Goal: Task Accomplishment & Management: Use online tool/utility

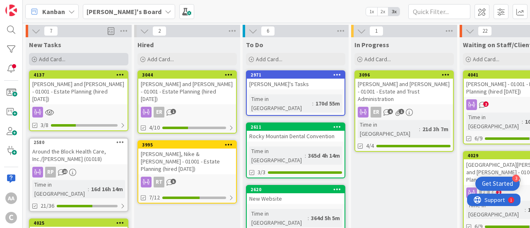
click at [46, 57] on span "Add Card..." at bounding box center [52, 58] width 26 height 7
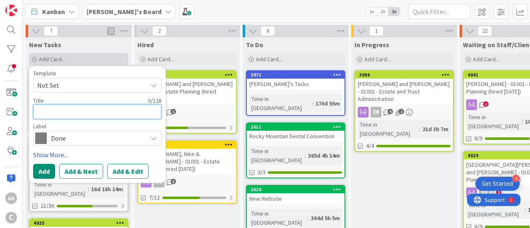
type textarea "L"
type textarea "x"
type textarea "Le"
type textarea "x"
type textarea "Lea"
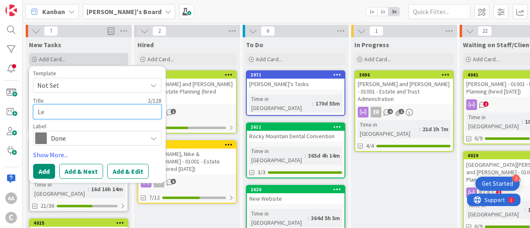
type textarea "x"
type textarea "Leam"
type textarea "x"
type textarea "Leama"
type textarea "x"
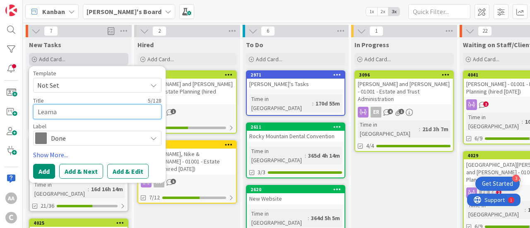
type textarea "[PERSON_NAME]"
type textarea "x"
type textarea "[PERSON_NAME],"
type textarea "x"
type textarea "[PERSON_NAME],"
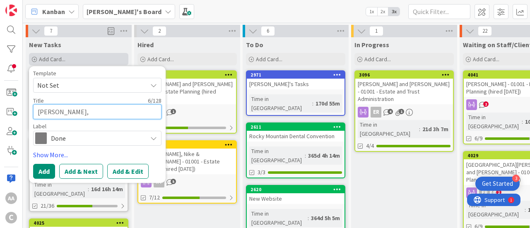
type textarea "x"
type textarea "[PERSON_NAME]"
type textarea "x"
type textarea "[PERSON_NAME], Ca"
type textarea "x"
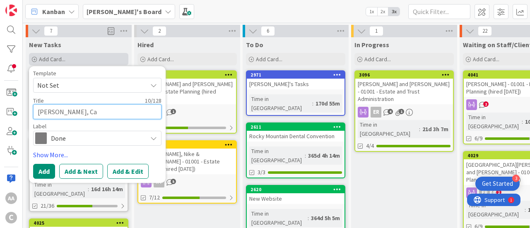
type textarea "[PERSON_NAME], Car"
type textarea "x"
type textarea "[PERSON_NAME]"
type textarea "x"
type textarea "[PERSON_NAME]"
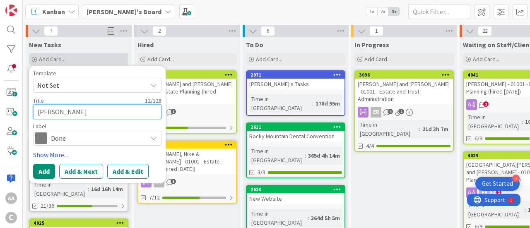
type textarea "x"
type textarea "[PERSON_NAME]"
type textarea "x"
type textarea "[PERSON_NAME]"
type textarea "x"
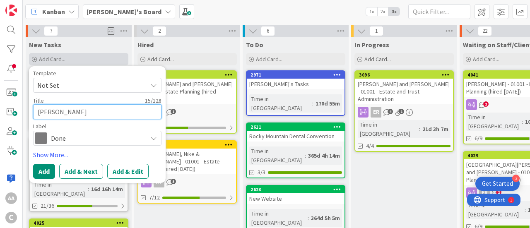
type textarea "[PERSON_NAME]"
type textarea "x"
type textarea "[PERSON_NAME]"
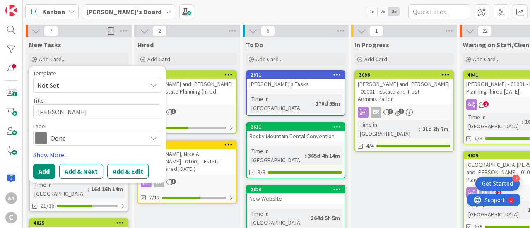
click at [60, 141] on span "Done" at bounding box center [97, 138] width 92 height 12
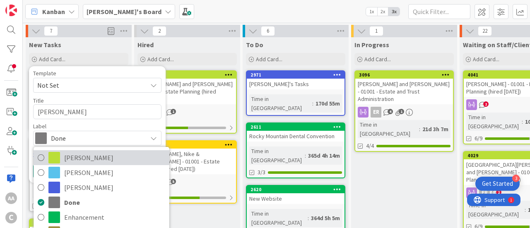
click at [67, 157] on span "[PERSON_NAME]" at bounding box center [114, 157] width 101 height 12
type textarea "x"
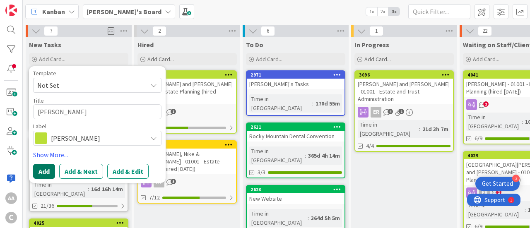
click at [42, 168] on button "Add" at bounding box center [44, 171] width 22 height 15
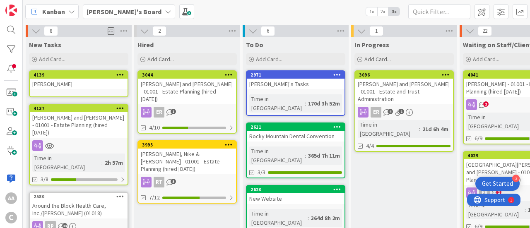
click at [80, 86] on div "[PERSON_NAME]" at bounding box center [79, 84] width 98 height 11
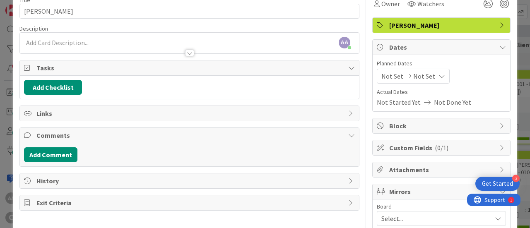
scroll to position [41, 0]
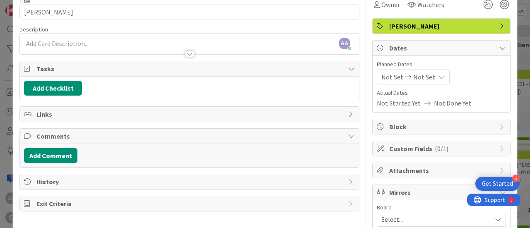
click at [45, 43] on div "AA [PERSON_NAME] just joined" at bounding box center [189, 44] width 339 height 21
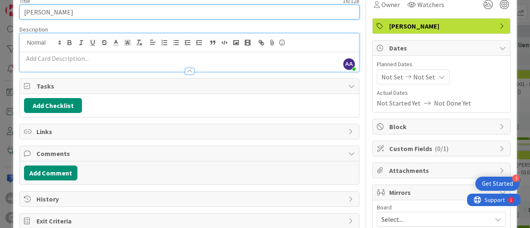
click at [87, 12] on input "[PERSON_NAME]" at bounding box center [189, 12] width 340 height 15
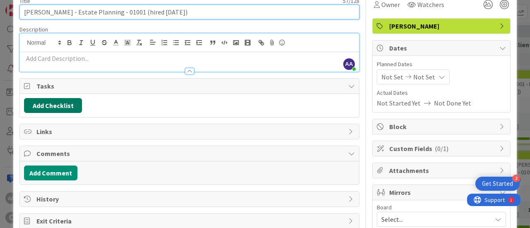
type input "[PERSON_NAME] - Estate Planning - 01001 (hired [DATE])"
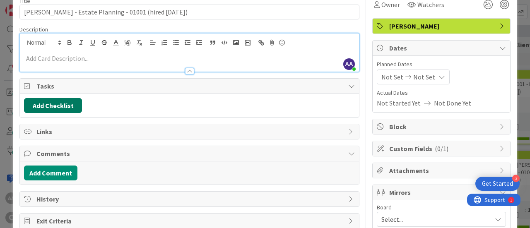
click at [46, 103] on button "Add Checklist" at bounding box center [53, 105] width 58 height 15
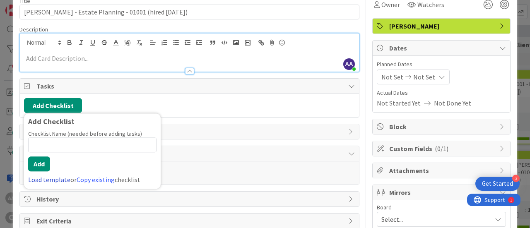
click at [38, 175] on link "Load template" at bounding box center [49, 179] width 42 height 8
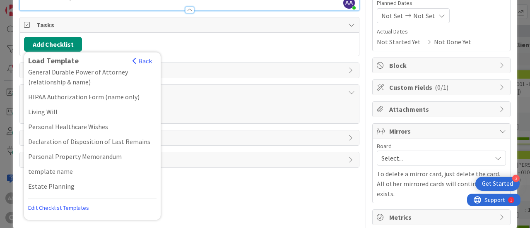
scroll to position [105, 0]
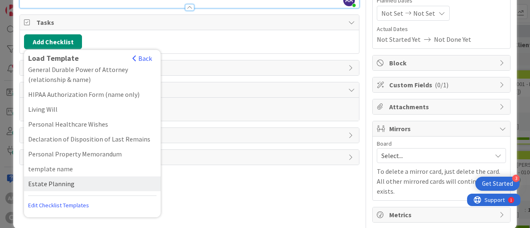
click at [54, 185] on div "Estate Planning" at bounding box center [92, 183] width 137 height 15
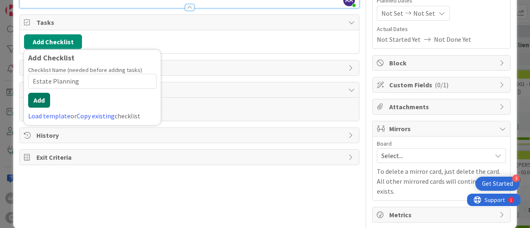
click at [43, 98] on button "Add" at bounding box center [39, 100] width 22 height 15
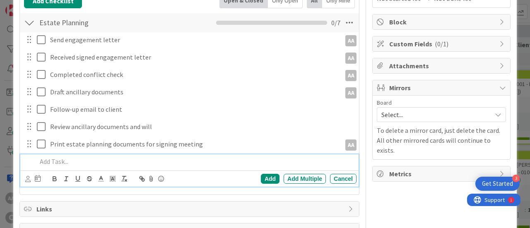
scroll to position [147, 0]
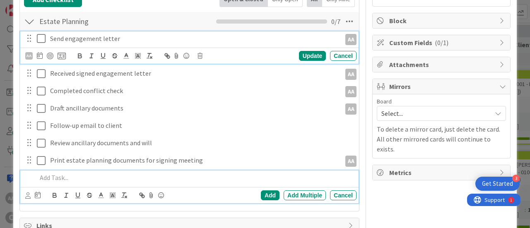
click at [41, 36] on icon at bounding box center [41, 39] width 9 height 10
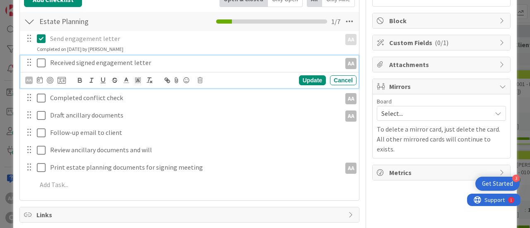
click at [41, 58] on icon at bounding box center [41, 63] width 9 height 10
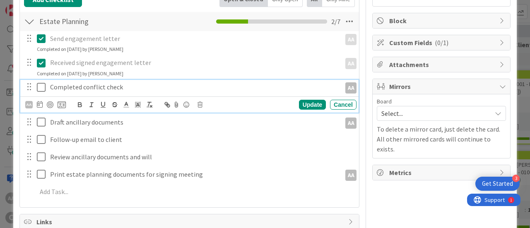
click at [41, 86] on icon at bounding box center [41, 87] width 9 height 10
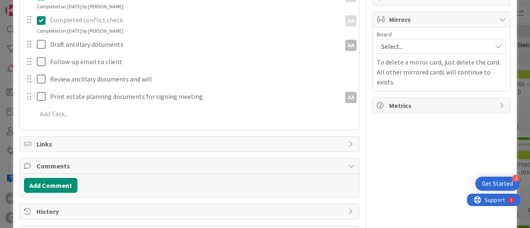
scroll to position [216, 0]
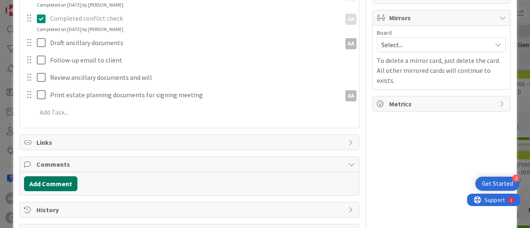
click at [49, 179] on button "Add Comment" at bounding box center [50, 183] width 53 height 15
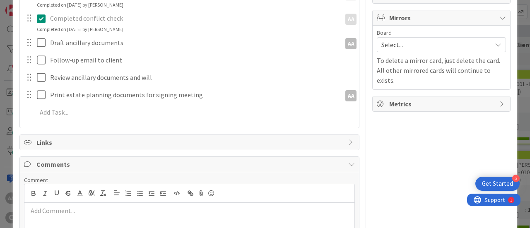
click at [348, 161] on icon at bounding box center [351, 164] width 7 height 7
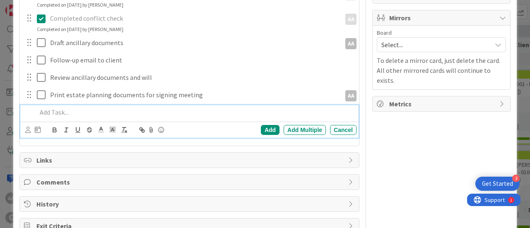
click at [53, 111] on p at bounding box center [195, 113] width 316 height 10
click at [263, 131] on div "Add" at bounding box center [270, 130] width 19 height 10
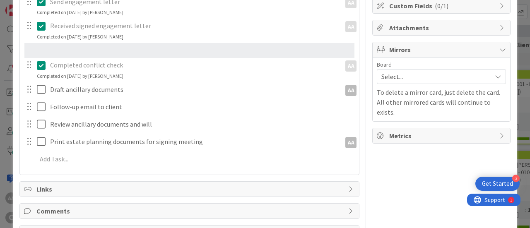
scroll to position [177, 0]
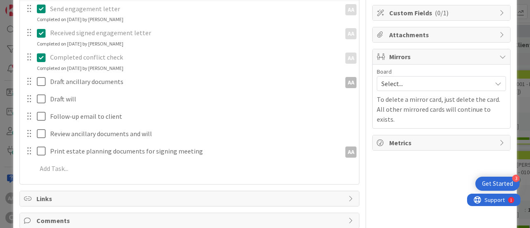
click at [410, 82] on span "Select..." at bounding box center [434, 84] width 106 height 12
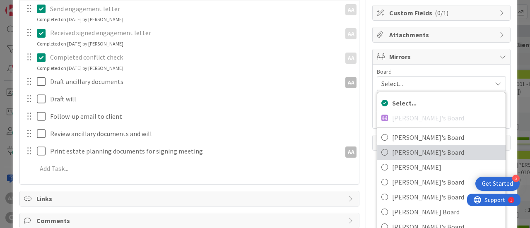
click at [381, 150] on icon at bounding box center [384, 152] width 7 height 12
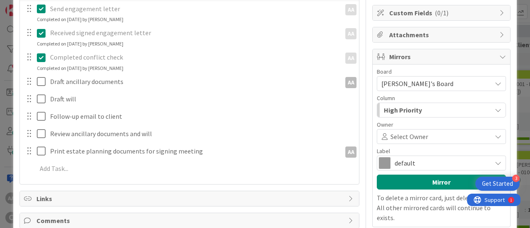
click at [394, 134] on span "Select Owner" at bounding box center [409, 137] width 38 height 10
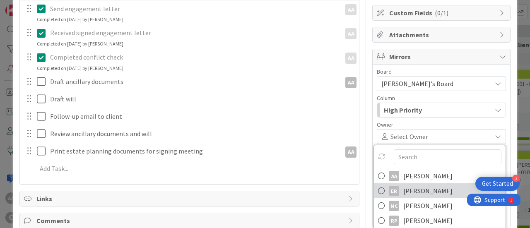
click at [378, 186] on icon at bounding box center [381, 191] width 7 height 12
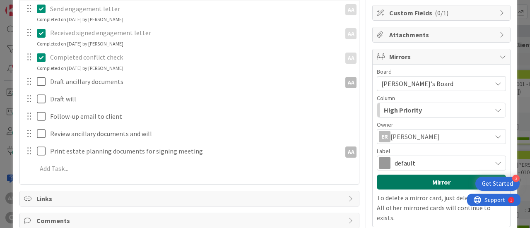
click at [414, 184] on button "Mirror" at bounding box center [441, 182] width 129 height 15
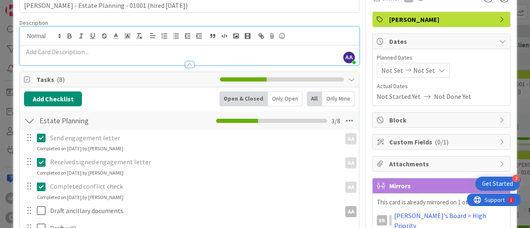
scroll to position [0, 0]
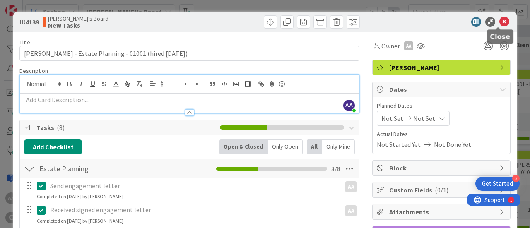
click at [499, 21] on icon at bounding box center [504, 22] width 10 height 10
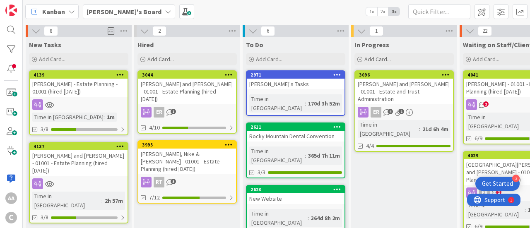
click at [92, 84] on div "[PERSON_NAME] - Estate Planning - 01001 (hired [DATE])" at bounding box center [79, 88] width 98 height 18
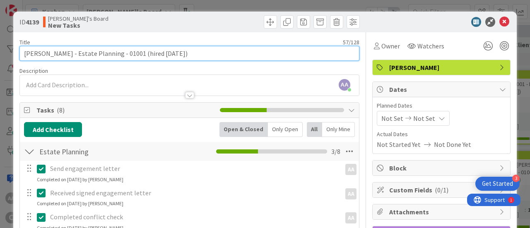
drag, startPoint x: 142, startPoint y: 53, endPoint x: 122, endPoint y: 53, distance: 19.5
click at [122, 53] on input "[PERSON_NAME] - Estate Planning - 01001 (hired [DATE])" at bounding box center [189, 53] width 340 height 15
click at [79, 53] on input "[PERSON_NAME] - Estate Planning (hired [DATE])" at bounding box center [189, 53] width 340 height 15
type input "[PERSON_NAME] - 01001 - Estate Planning (hired [DATE])"
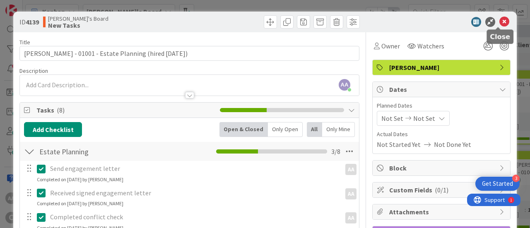
click at [499, 19] on icon at bounding box center [504, 22] width 10 height 10
